Goal: Information Seeking & Learning: Learn about a topic

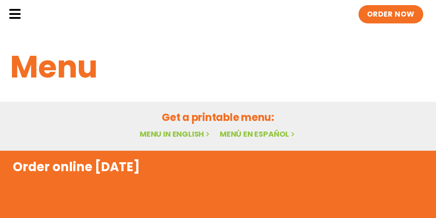
click at [168, 129] on link "Menu in English" at bounding box center [176, 134] width 72 height 11
click at [167, 139] on div "Menu in English Menú en español" at bounding box center [218, 134] width 416 height 12
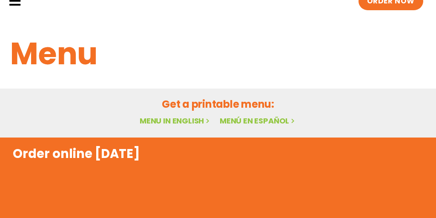
click at [181, 124] on link "Menu in English" at bounding box center [176, 120] width 72 height 11
click at [185, 121] on link "Menu in English" at bounding box center [176, 120] width 72 height 11
click at [188, 123] on link "Menu in English" at bounding box center [176, 120] width 72 height 11
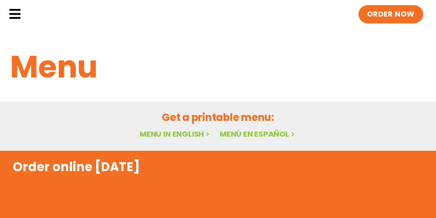
click at [18, 16] on icon at bounding box center [15, 14] width 13 height 13
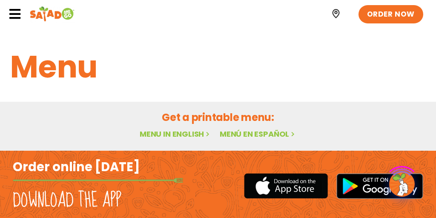
click at [407, 176] on div at bounding box center [401, 183] width 27 height 27
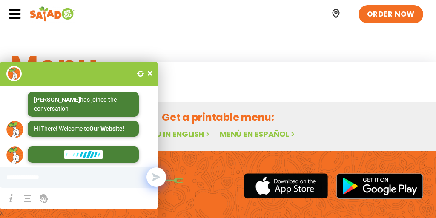
scroll to position [58, 0]
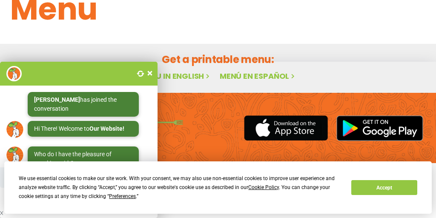
click at [366, 55] on h2 "Get a printable menu:" at bounding box center [218, 59] width 416 height 15
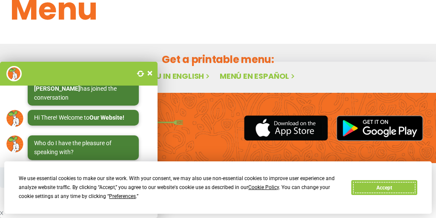
click at [374, 190] on button "Accept" at bounding box center [384, 187] width 66 height 15
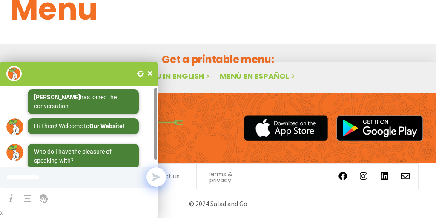
scroll to position [3, 0]
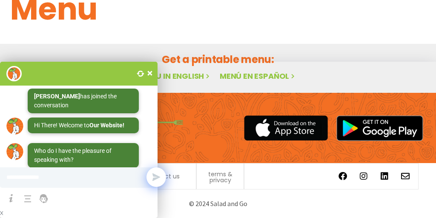
click at [150, 71] on span at bounding box center [150, 73] width 9 height 9
